Goal: Use online tool/utility: Use online tool/utility

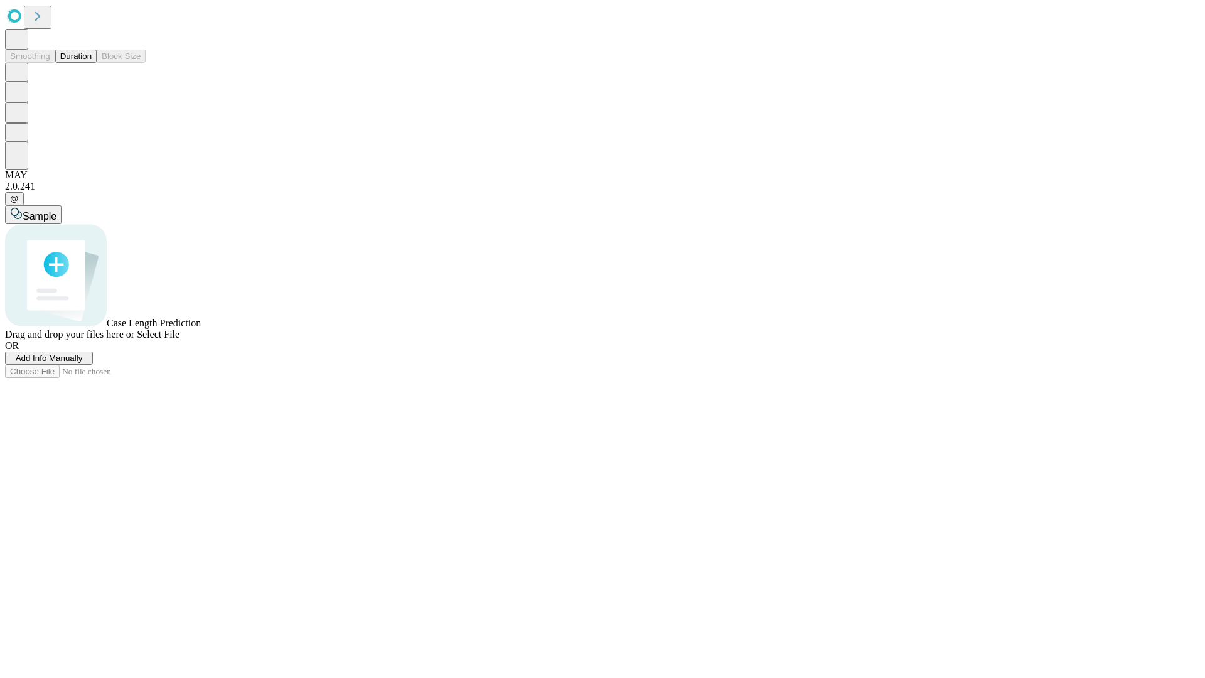
click at [92, 63] on button "Duration" at bounding box center [75, 56] width 41 height 13
click at [179, 339] on span "Select File" at bounding box center [158, 334] width 43 height 11
